Goal: Task Accomplishment & Management: Manage account settings

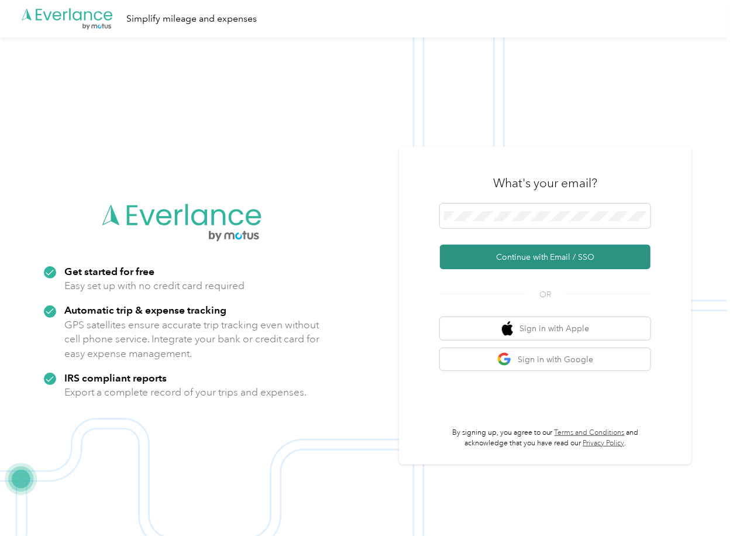
drag, startPoint x: 463, startPoint y: 249, endPoint x: 37, endPoint y: 251, distance: 425.8
click at [463, 249] on button "Continue with Email / SSO" at bounding box center [545, 256] width 211 height 25
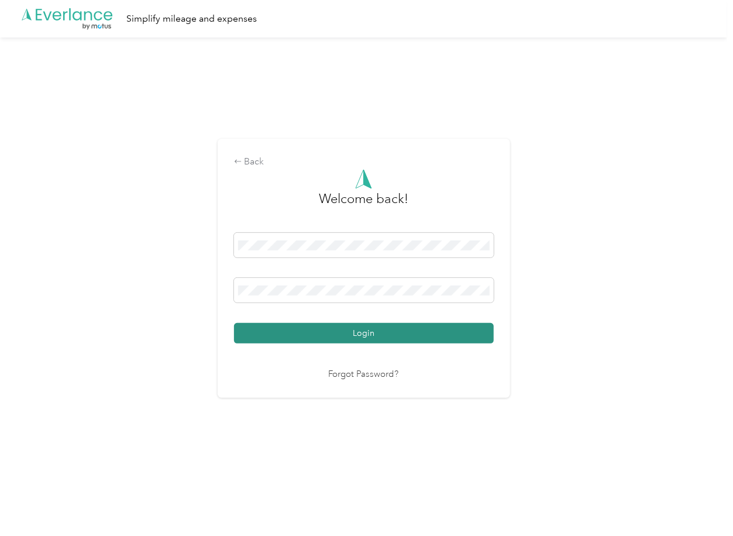
click at [279, 335] on button "Login" at bounding box center [364, 333] width 260 height 20
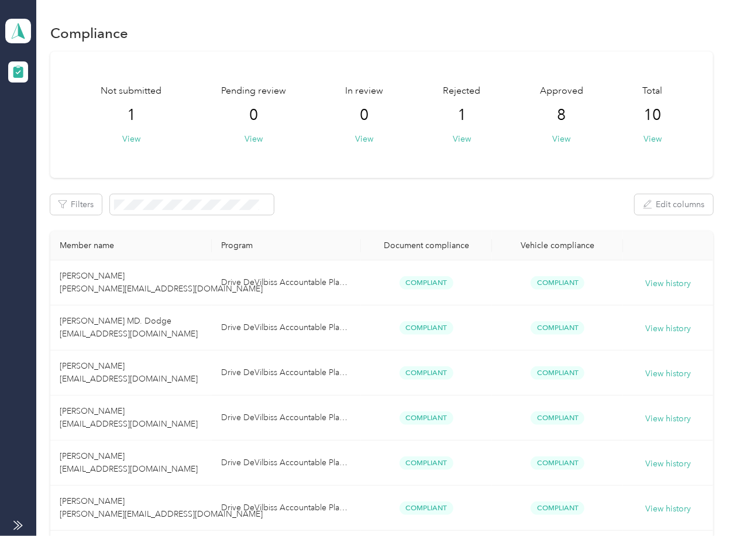
click at [415, 174] on div "Not submitted 1 View Pending review 0 View In review 0 View Rejected 1 View App…" at bounding box center [381, 114] width 662 height 126
click at [13, 26] on icon at bounding box center [18, 31] width 18 height 16
click at [63, 123] on div "Log out" at bounding box center [128, 122] width 230 height 20
